Goal: Browse casually: Explore the website without a specific task or goal

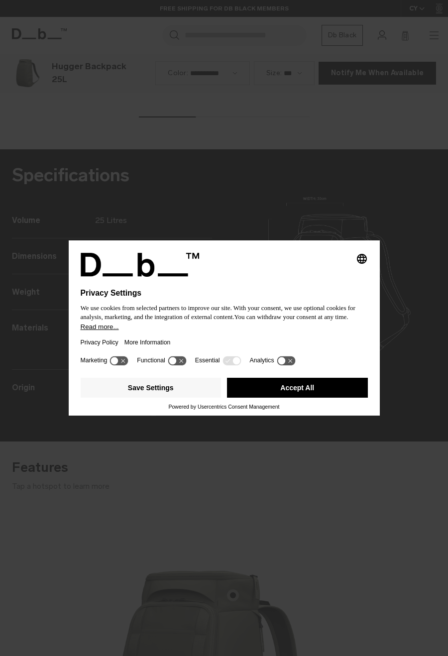
scroll to position [1312, 0]
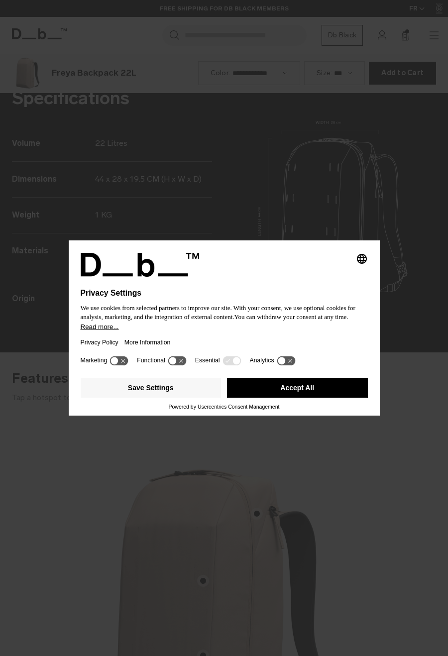
scroll to position [1312, 0]
